Goal: Task Accomplishment & Management: Use online tool/utility

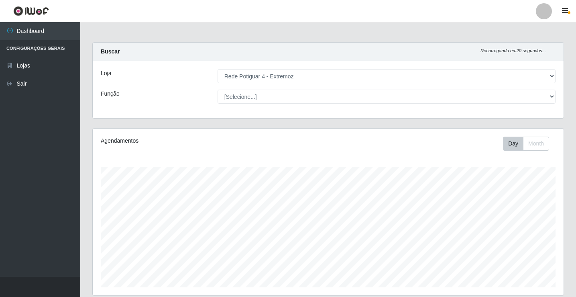
select select "78"
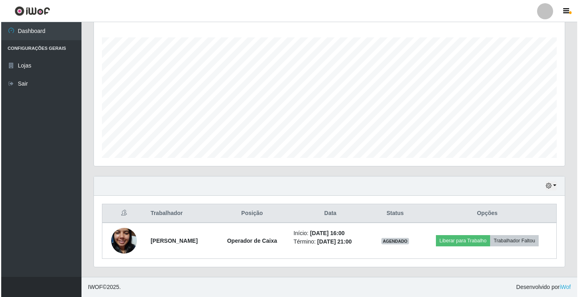
scroll to position [167, 471]
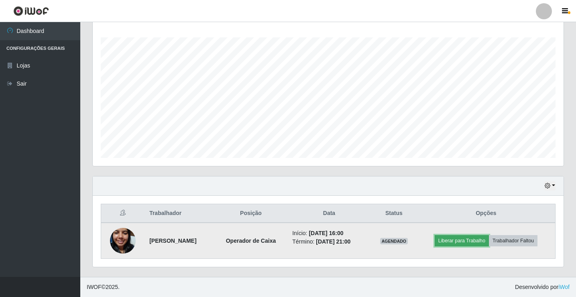
click at [486, 241] on button "Liberar para Trabalho" at bounding box center [462, 240] width 54 height 11
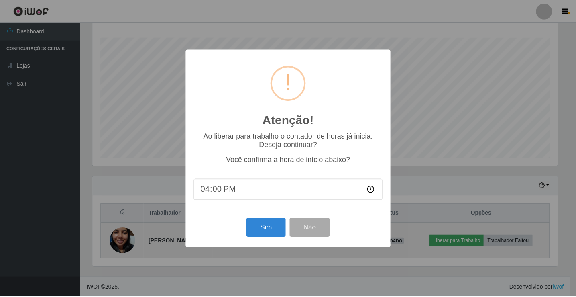
scroll to position [167, 467]
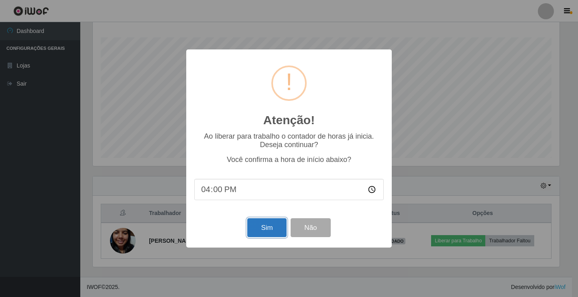
click at [264, 233] on button "Sim" at bounding box center [266, 227] width 39 height 19
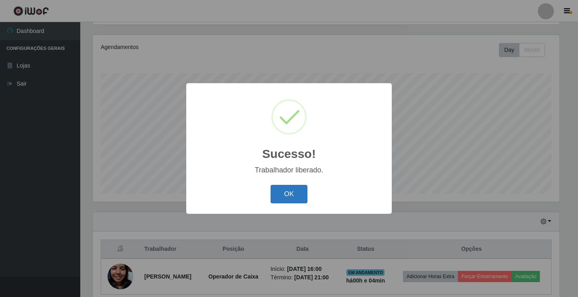
click at [284, 199] on button "OK" at bounding box center [289, 194] width 37 height 19
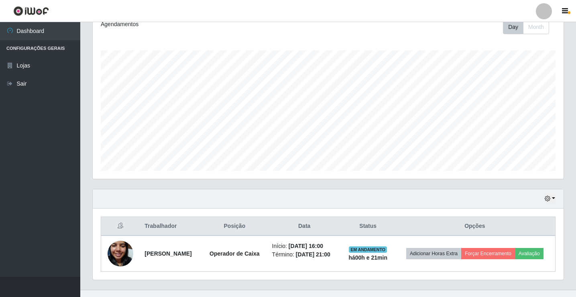
scroll to position [129, 0]
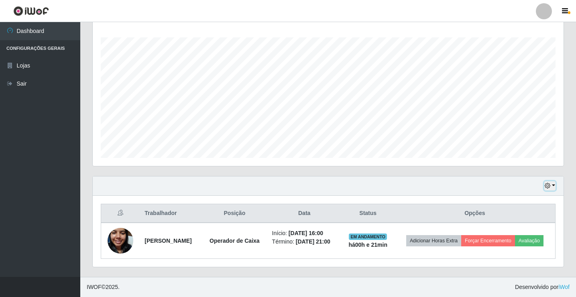
click at [553, 186] on button "button" at bounding box center [550, 185] width 11 height 9
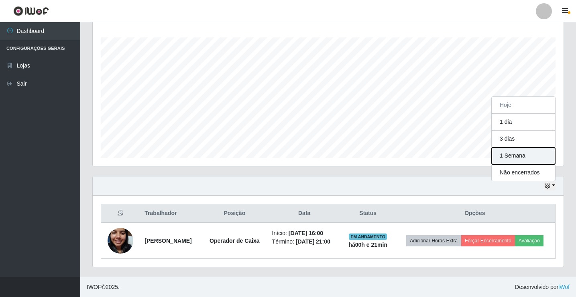
click at [530, 159] on button "1 Semana" at bounding box center [523, 155] width 63 height 17
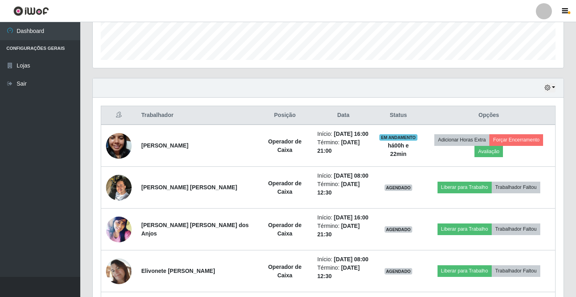
scroll to position [170, 0]
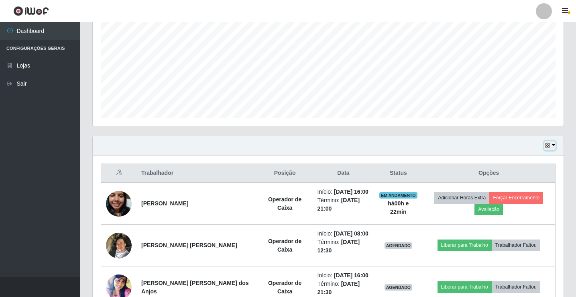
click at [548, 144] on icon "button" at bounding box center [548, 146] width 6 height 6
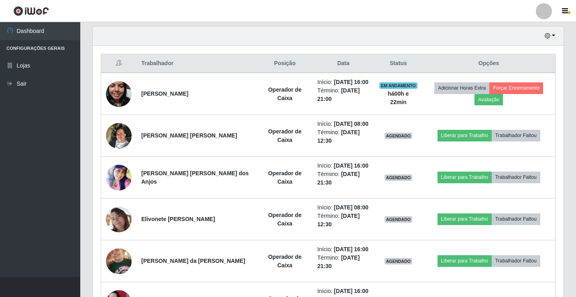
scroll to position [275, 0]
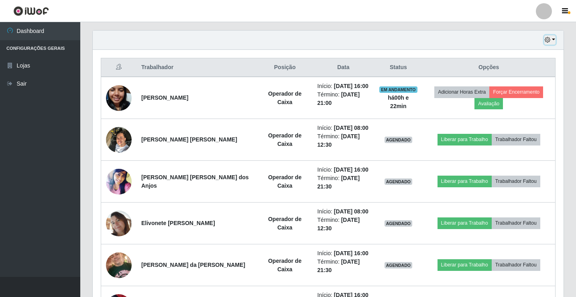
click at [554, 38] on button "button" at bounding box center [550, 39] width 11 height 9
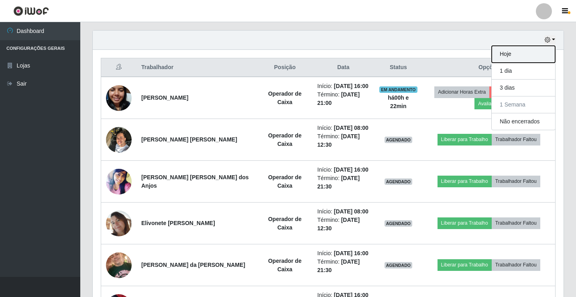
click at [537, 53] on button "Hoje" at bounding box center [523, 54] width 63 height 17
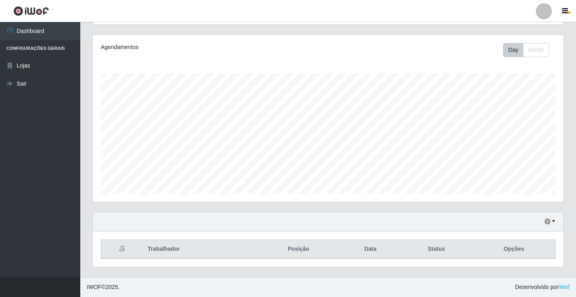
scroll to position [129, 0]
